Goal: Information Seeking & Learning: Find contact information

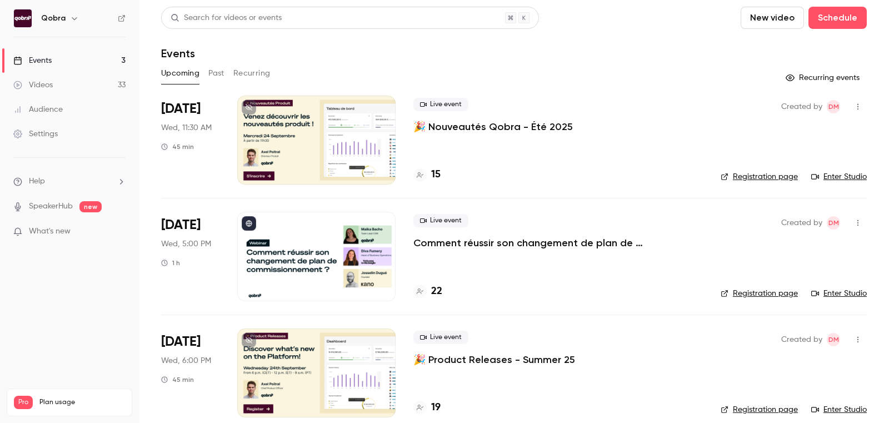
scroll to position [14, 0]
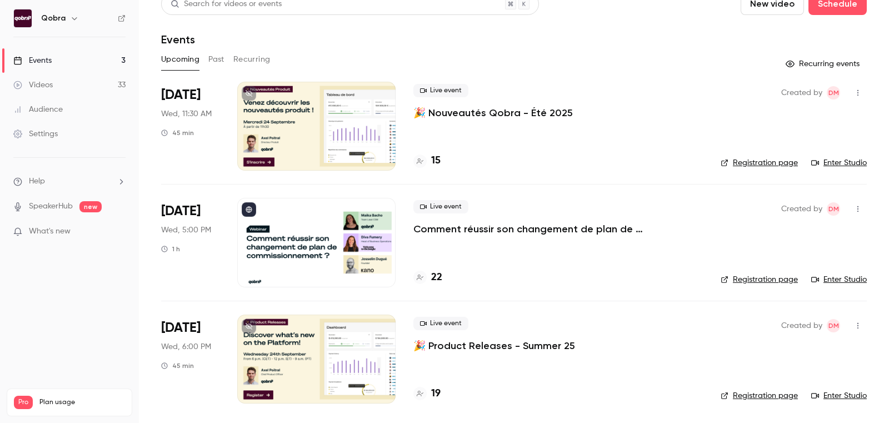
click at [58, 80] on link "Videos 33" at bounding box center [69, 85] width 139 height 24
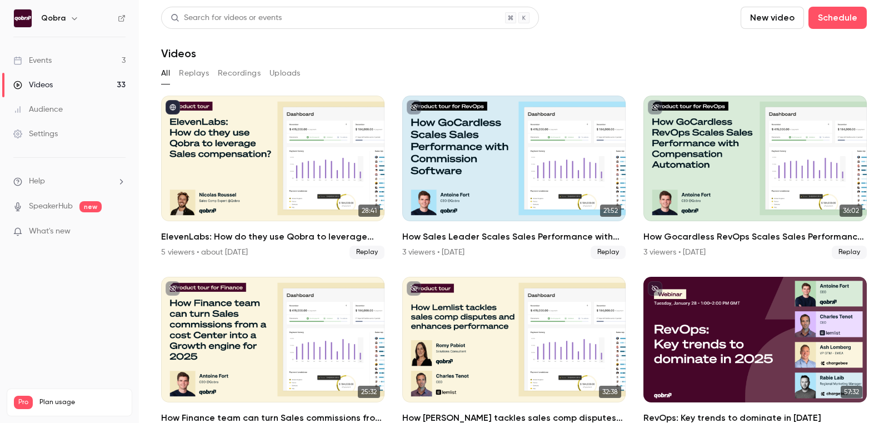
click at [58, 58] on link "Events 3" at bounding box center [69, 60] width 139 height 24
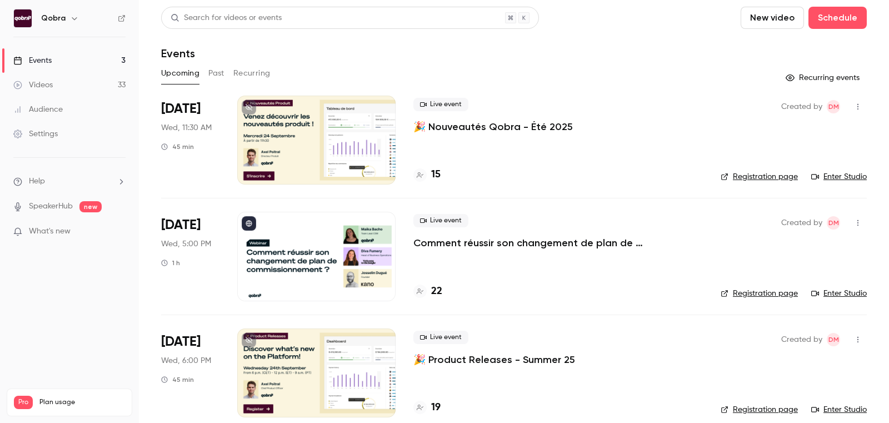
scroll to position [14, 0]
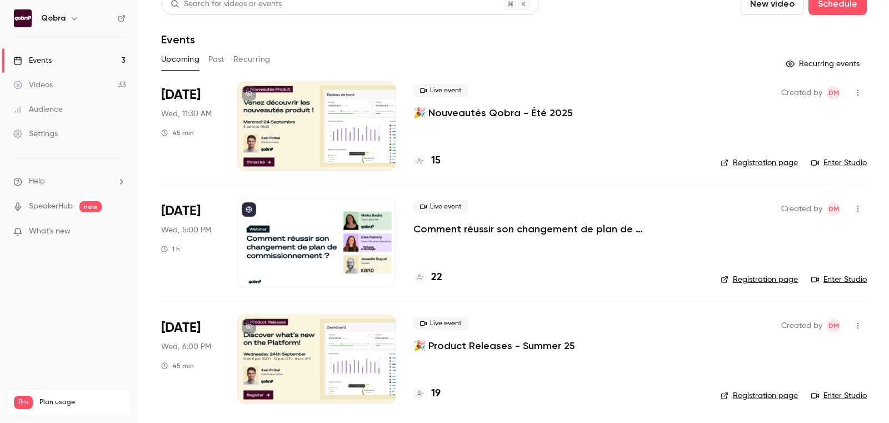
click at [434, 270] on h4 "22" at bounding box center [436, 277] width 11 height 15
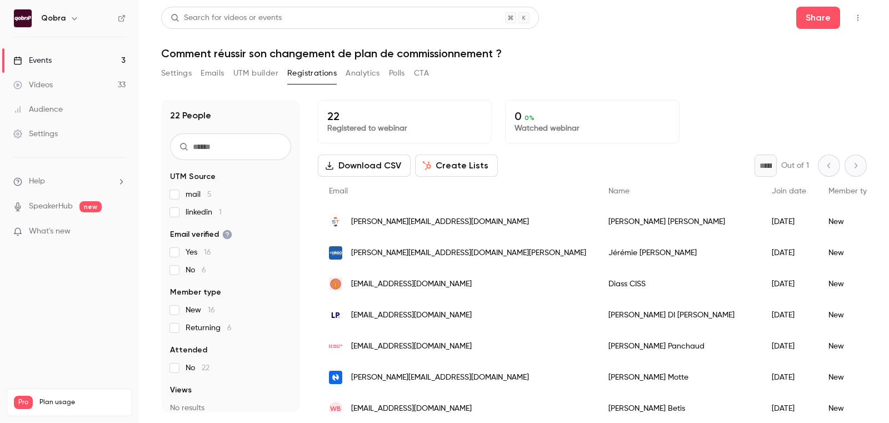
click at [393, 75] on button "Polls" at bounding box center [397, 73] width 16 height 18
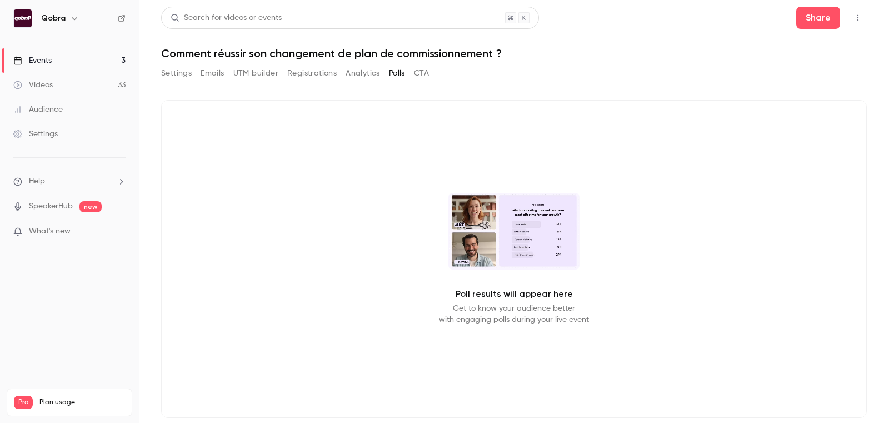
click at [365, 73] on button "Analytics" at bounding box center [363, 73] width 34 height 18
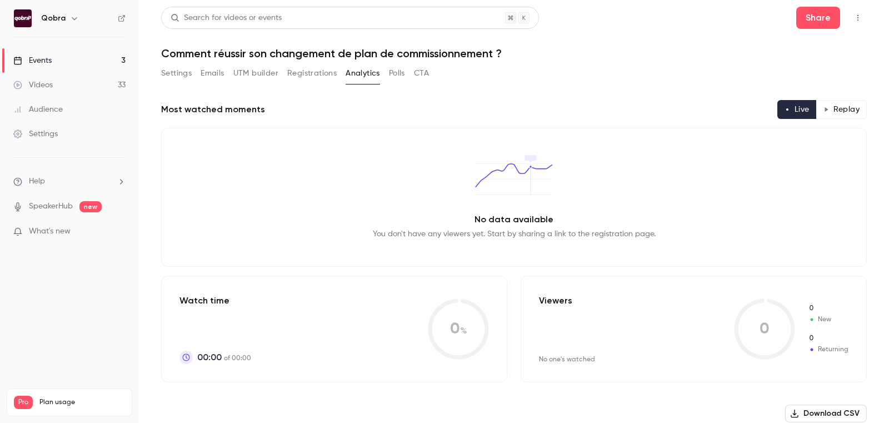
click at [436, 73] on div "Settings Emails UTM builder Registrations Analytics Polls CTA" at bounding box center [514, 75] width 706 height 22
click at [421, 72] on button "CTA" at bounding box center [421, 73] width 15 height 18
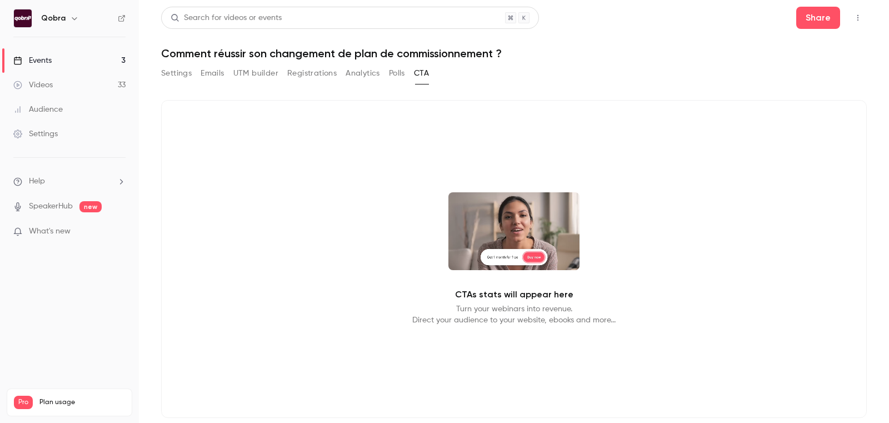
click at [361, 72] on button "Analytics" at bounding box center [363, 73] width 34 height 18
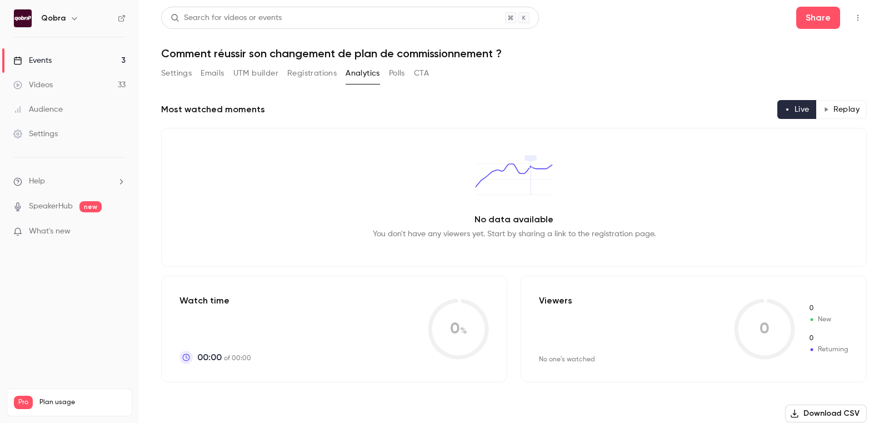
click at [315, 76] on button "Registrations" at bounding box center [311, 73] width 49 height 18
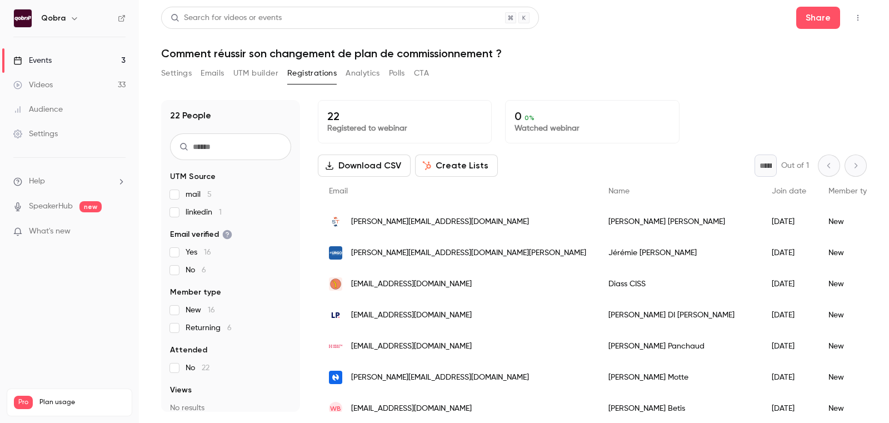
click at [261, 77] on button "UTM builder" at bounding box center [255, 73] width 45 height 18
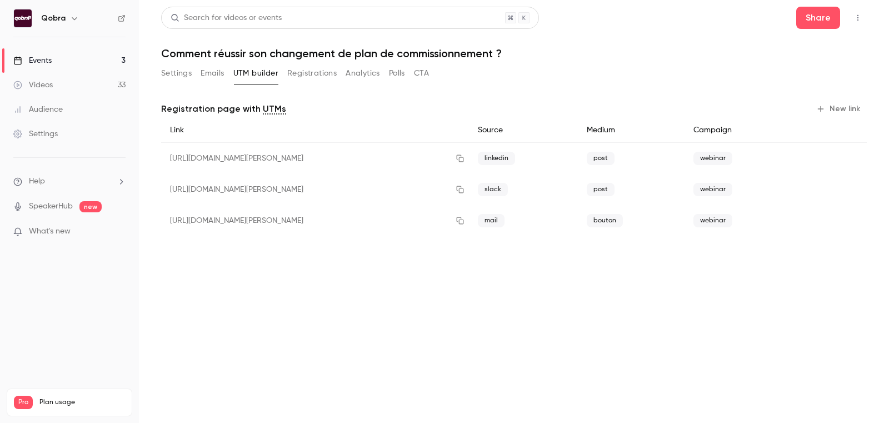
click at [209, 77] on button "Emails" at bounding box center [212, 73] width 23 height 18
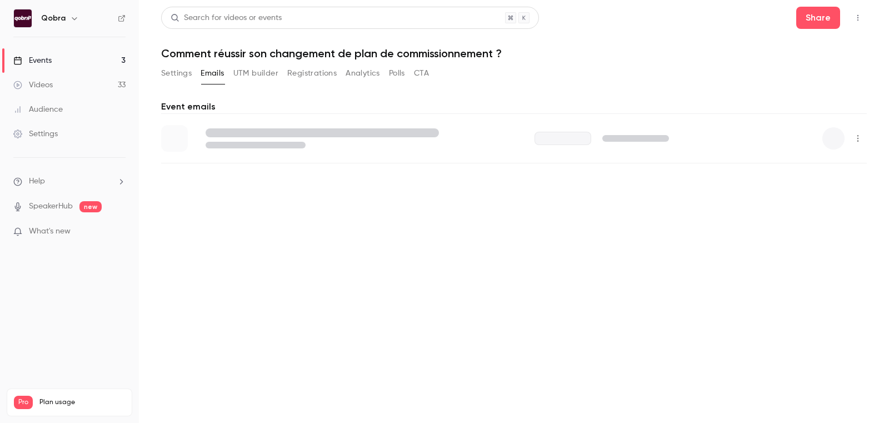
click at [172, 77] on button "Settings" at bounding box center [176, 73] width 31 height 18
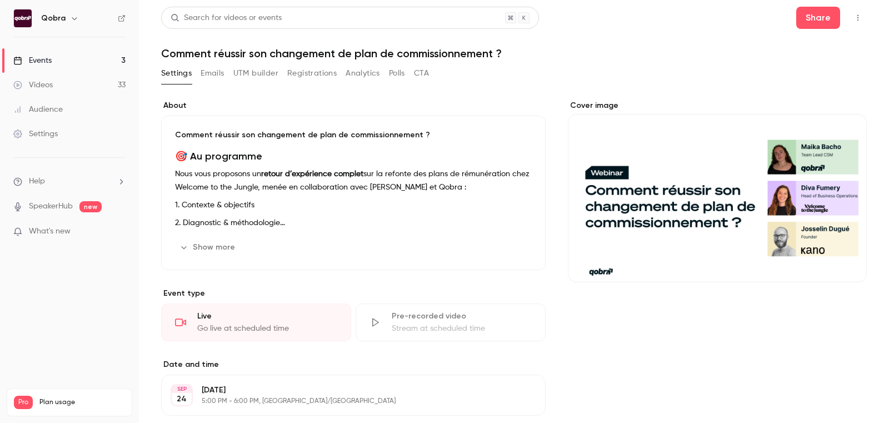
click at [91, 63] on link "Events 3" at bounding box center [69, 60] width 139 height 24
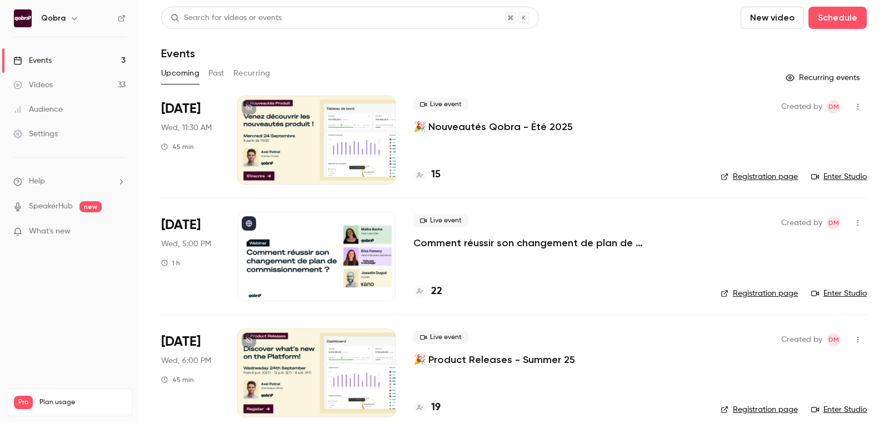
click at [85, 89] on link "Videos 33" at bounding box center [69, 85] width 139 height 24
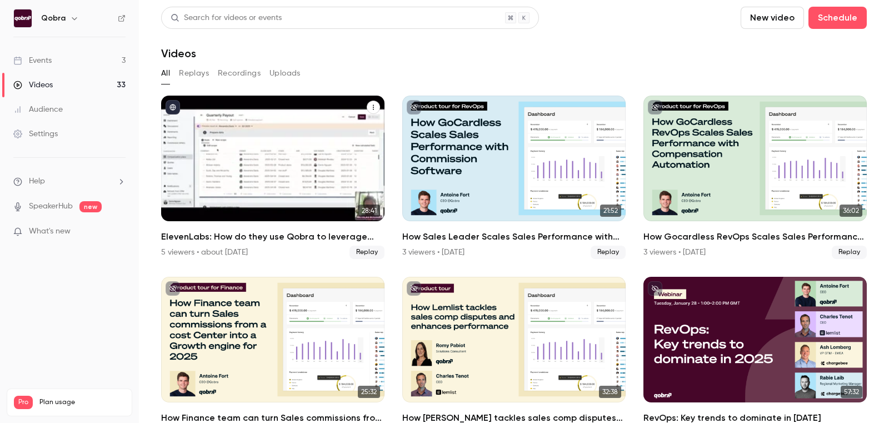
click at [181, 253] on div "5 viewers • about [DATE]" at bounding box center [204, 252] width 87 height 11
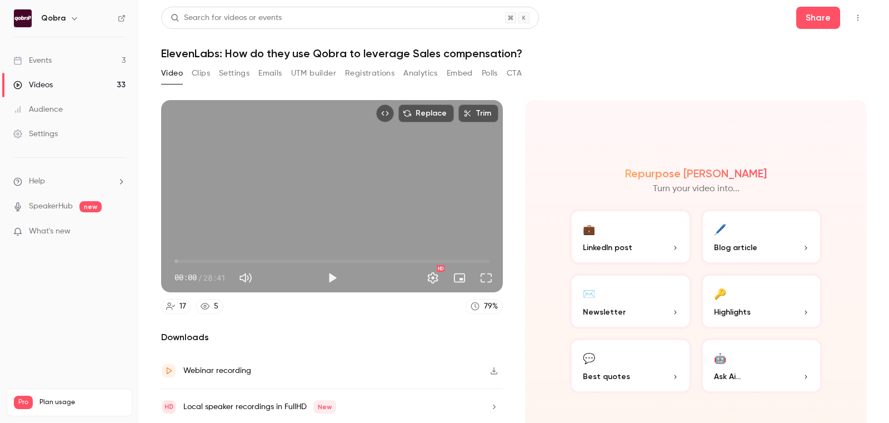
click at [498, 67] on button "Polls" at bounding box center [490, 73] width 16 height 18
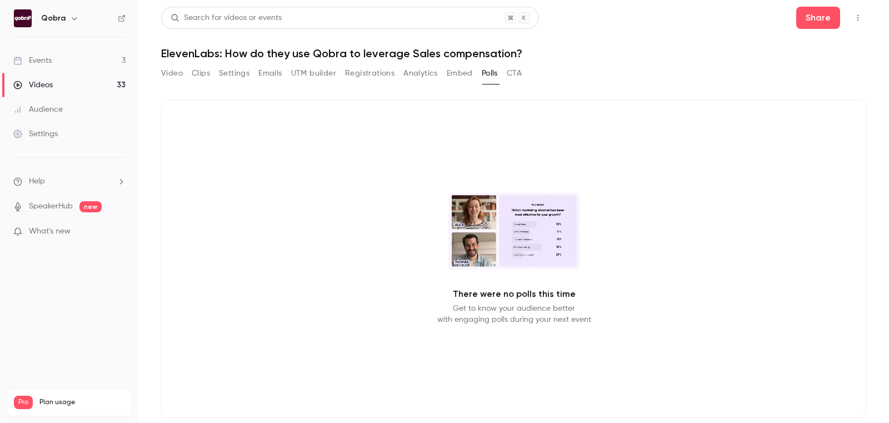
click at [523, 69] on div "Video Clips Settings Emails UTM builder Registrations Analytics Embed Polls CTA" at bounding box center [514, 75] width 706 height 22
click at [458, 69] on button "Embed" at bounding box center [460, 73] width 26 height 18
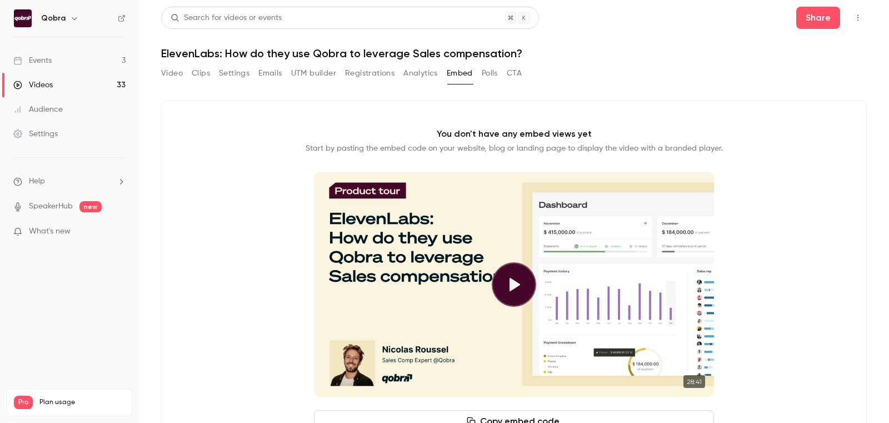
click at [420, 71] on button "Analytics" at bounding box center [420, 73] width 34 height 18
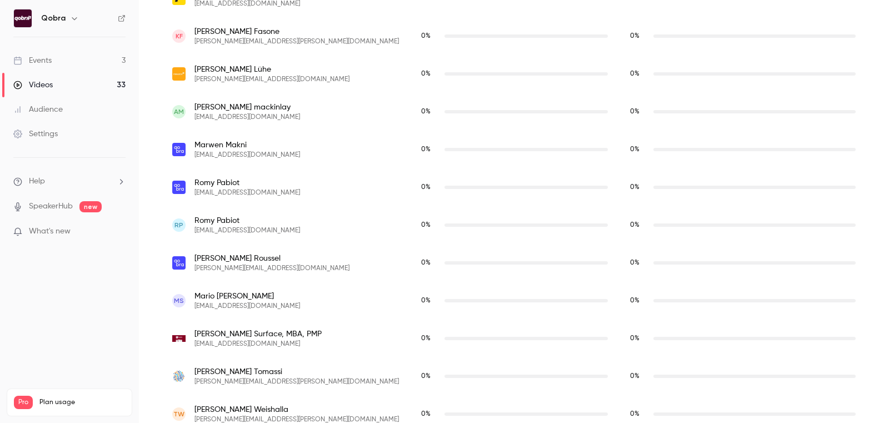
scroll to position [686, 0]
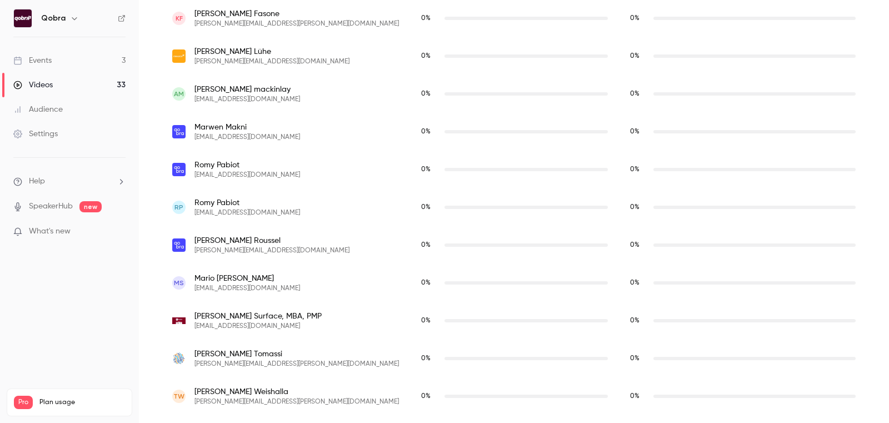
click at [273, 322] on span "[EMAIL_ADDRESS][DOMAIN_NAME]" at bounding box center [257, 326] width 127 height 9
click at [296, 329] on div "[PERSON_NAME], MBA, PMP [EMAIL_ADDRESS][DOMAIN_NAME]" at bounding box center [285, 321] width 227 height 20
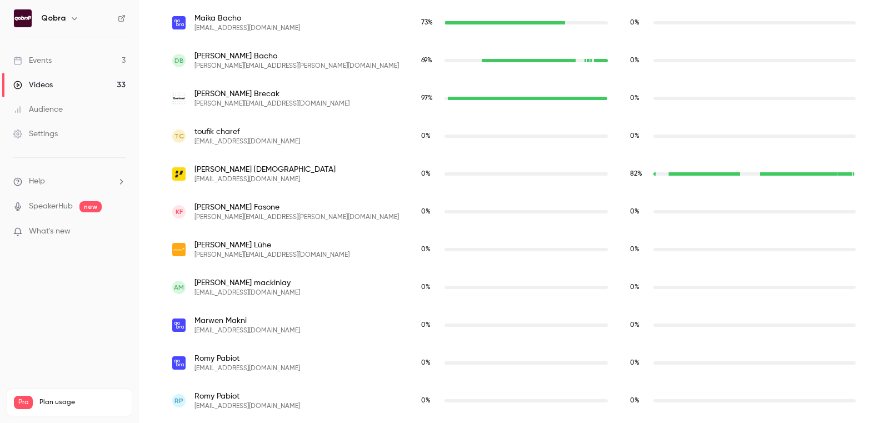
scroll to position [493, 0]
click at [268, 252] on span "[PERSON_NAME][EMAIL_ADDRESS][DOMAIN_NAME]" at bounding box center [271, 254] width 155 height 9
click at [253, 252] on span "[PERSON_NAME][EMAIL_ADDRESS][DOMAIN_NAME]" at bounding box center [271, 254] width 155 height 9
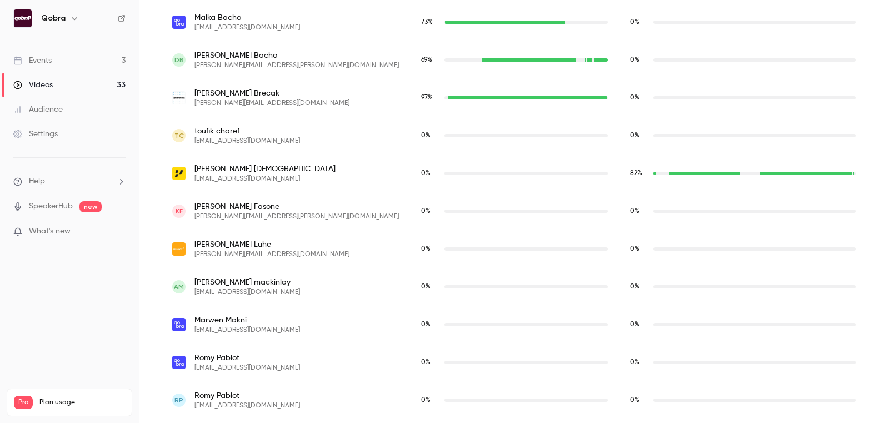
click at [303, 244] on div "[PERSON_NAME] [PERSON_NAME][EMAIL_ADDRESS][DOMAIN_NAME]" at bounding box center [285, 249] width 227 height 20
copy span "[DOMAIN_NAME]"
drag, startPoint x: 303, startPoint y: 255, endPoint x: 238, endPoint y: 250, distance: 64.7
click at [238, 250] on div "[PERSON_NAME] [PERSON_NAME][EMAIL_ADDRESS][DOMAIN_NAME]" at bounding box center [285, 249] width 227 height 20
click at [236, 182] on span "[EMAIL_ADDRESS][DOMAIN_NAME]" at bounding box center [264, 178] width 141 height 9
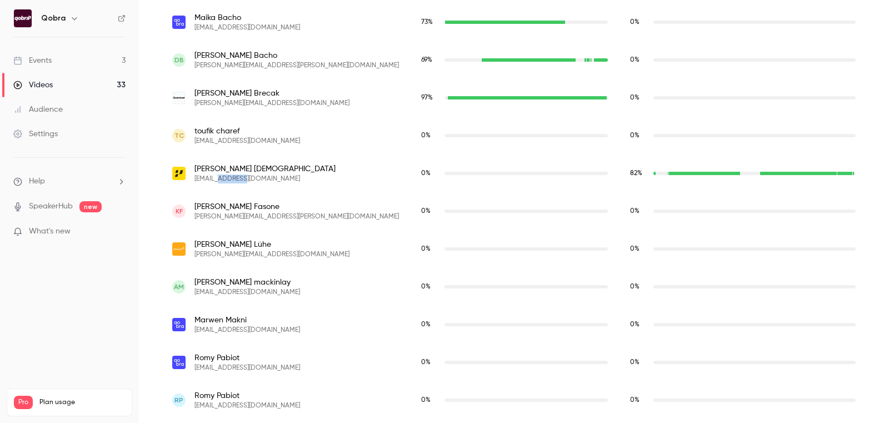
click at [236, 181] on span "[EMAIL_ADDRESS][DOMAIN_NAME]" at bounding box center [264, 178] width 141 height 9
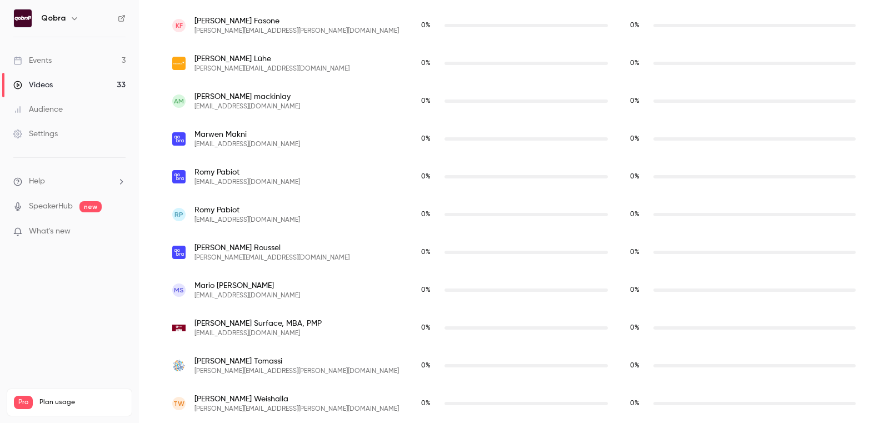
scroll to position [686, 0]
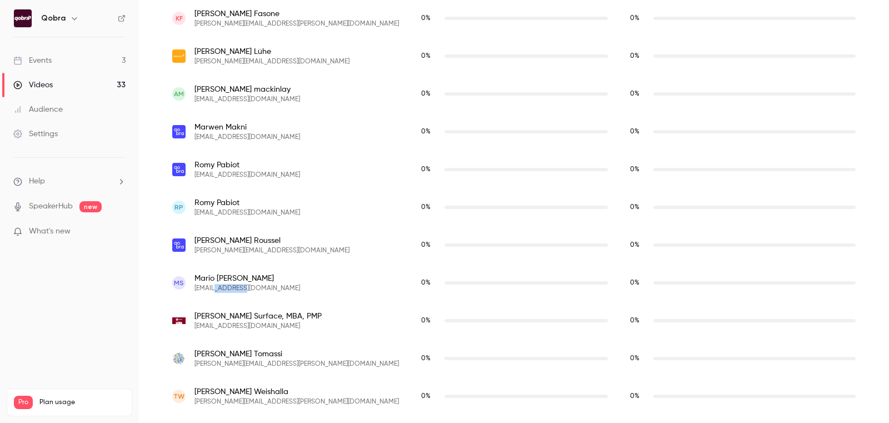
drag, startPoint x: 217, startPoint y: 285, endPoint x: 283, endPoint y: 285, distance: 66.1
click at [283, 285] on div "[PERSON_NAME] [PERSON_NAME][EMAIL_ADDRESS][DOMAIN_NAME]" at bounding box center [285, 283] width 227 height 20
copy span "[DOMAIN_NAME]"
drag, startPoint x: 242, startPoint y: 326, endPoint x: 347, endPoint y: 326, distance: 104.5
click at [347, 326] on div "[PERSON_NAME], MBA, PMP [EMAIL_ADDRESS][DOMAIN_NAME]" at bounding box center [285, 321] width 227 height 20
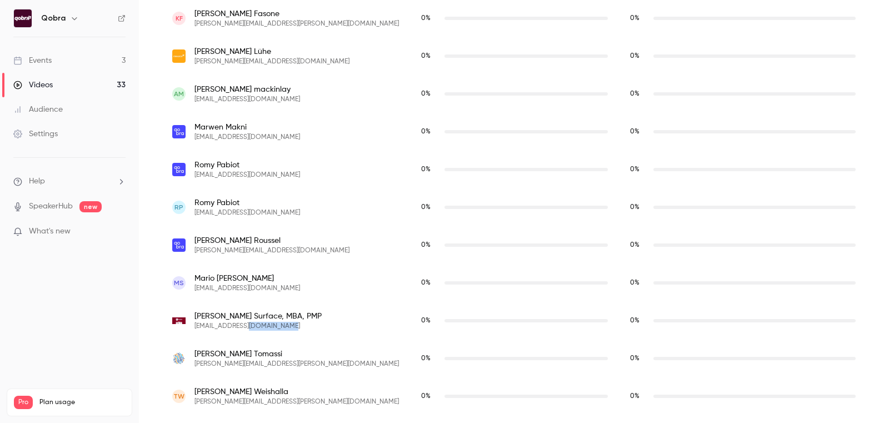
copy span "[DOMAIN_NAME]"
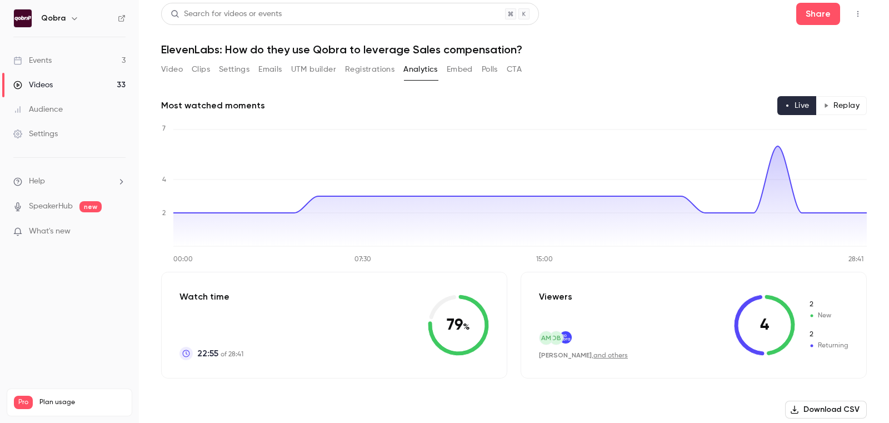
scroll to position [0, 0]
